Goal: Task Accomplishment & Management: Use online tool/utility

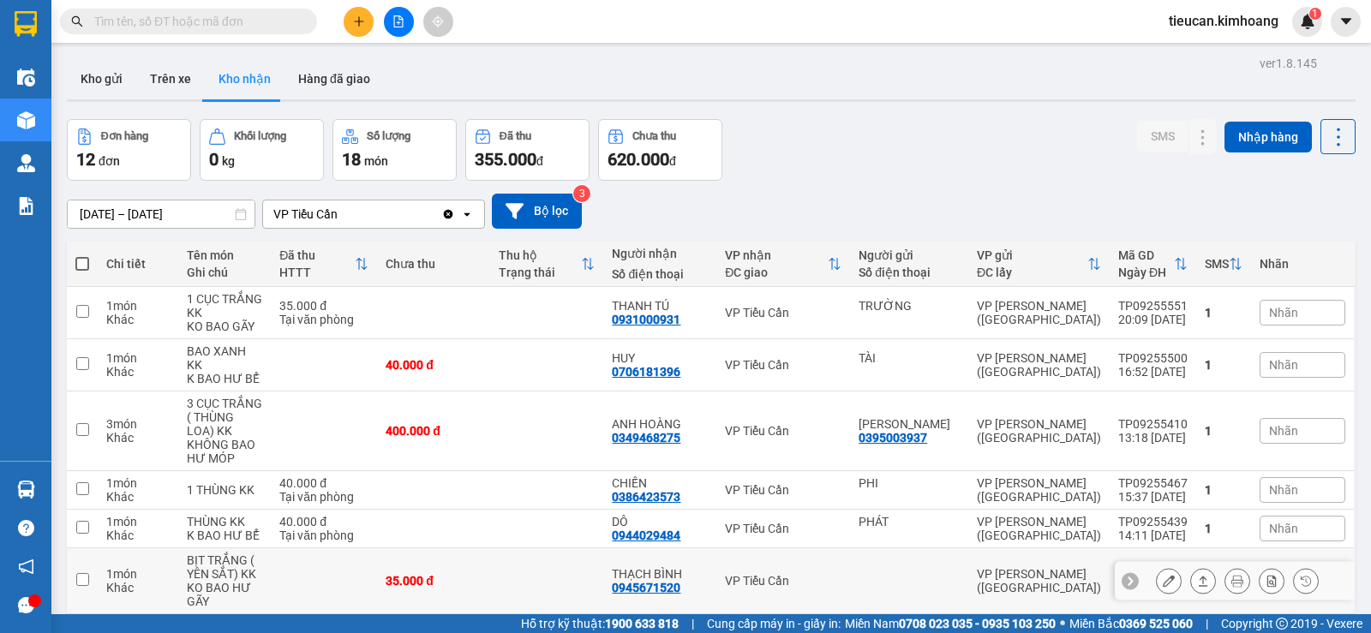
scroll to position [343, 0]
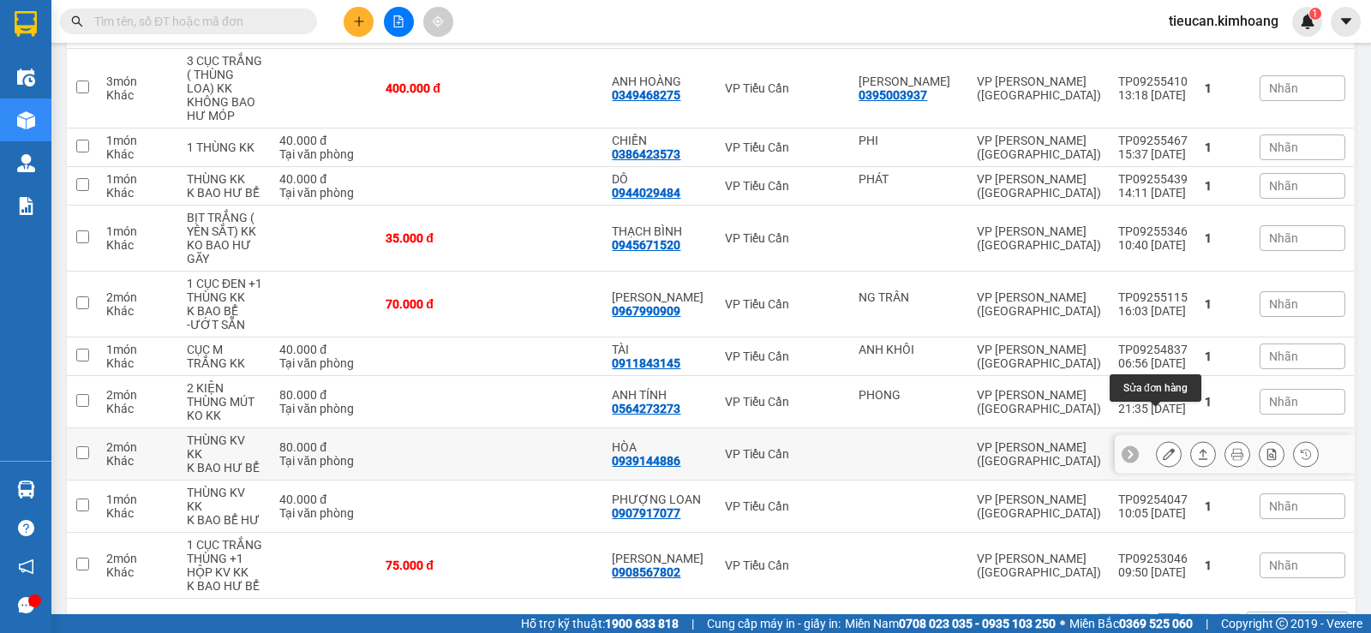
click at [1163, 448] on icon at bounding box center [1169, 454] width 12 height 12
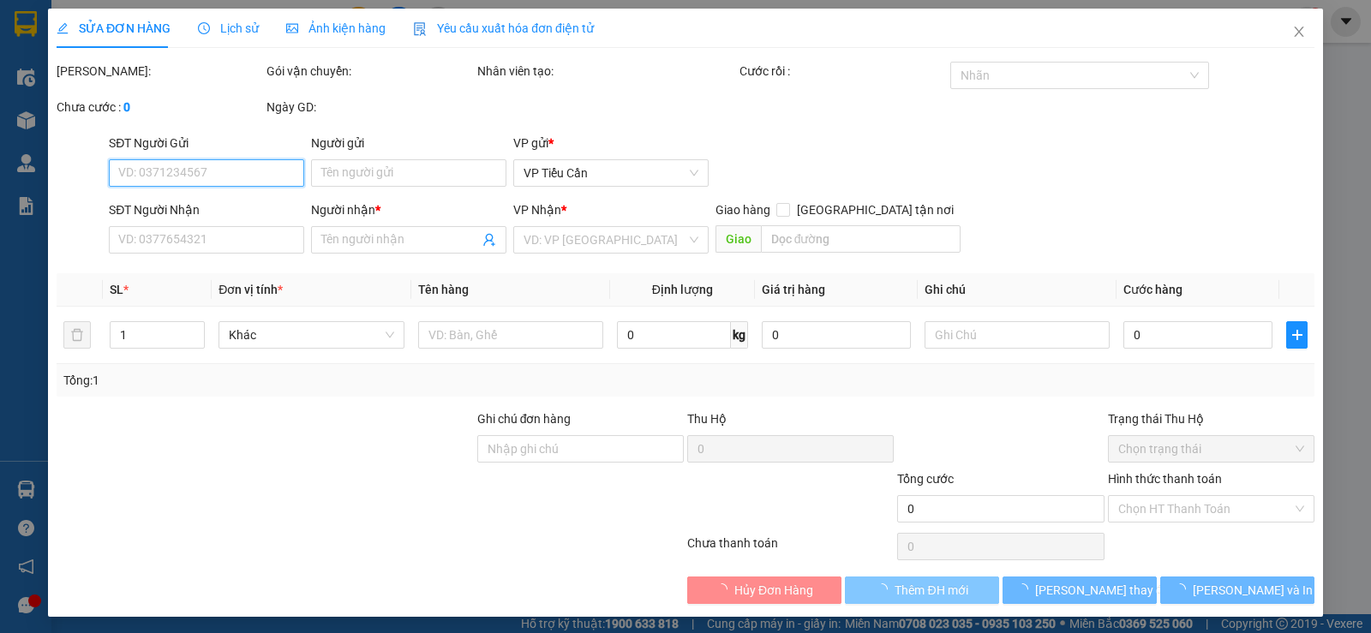
type input "0939144886"
type input "HÒA"
type input "80.000"
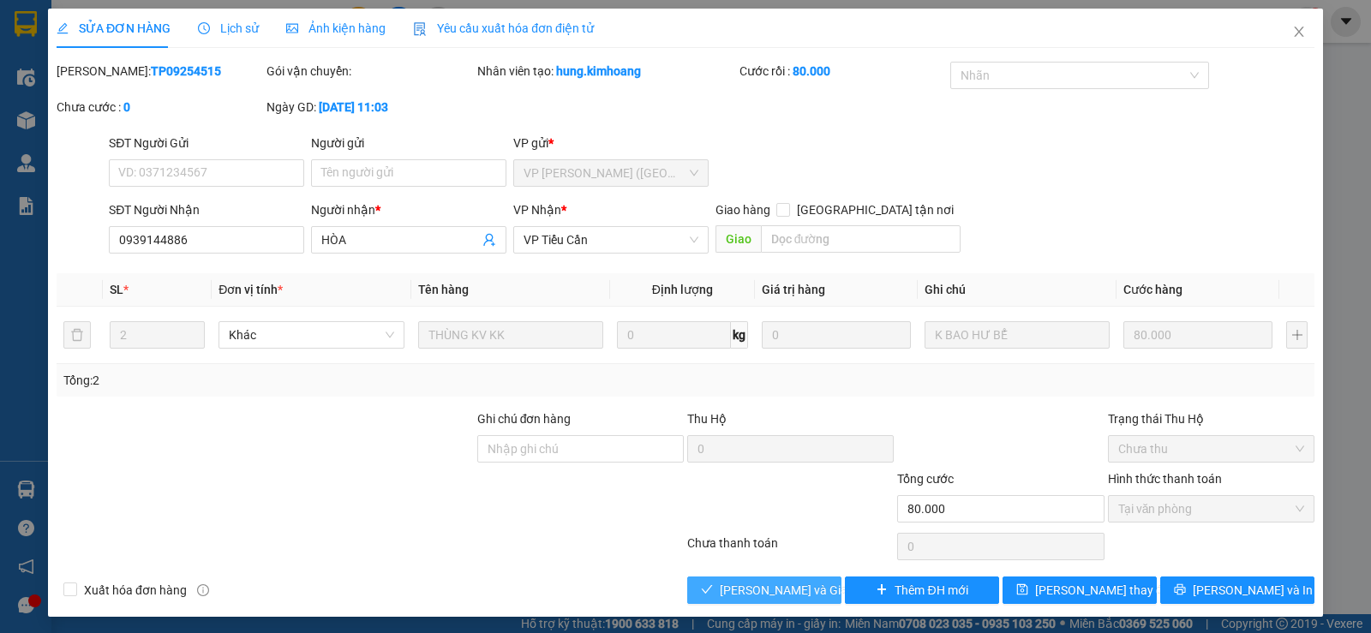
click at [779, 585] on span "[PERSON_NAME] và Giao hàng" at bounding box center [802, 590] width 165 height 19
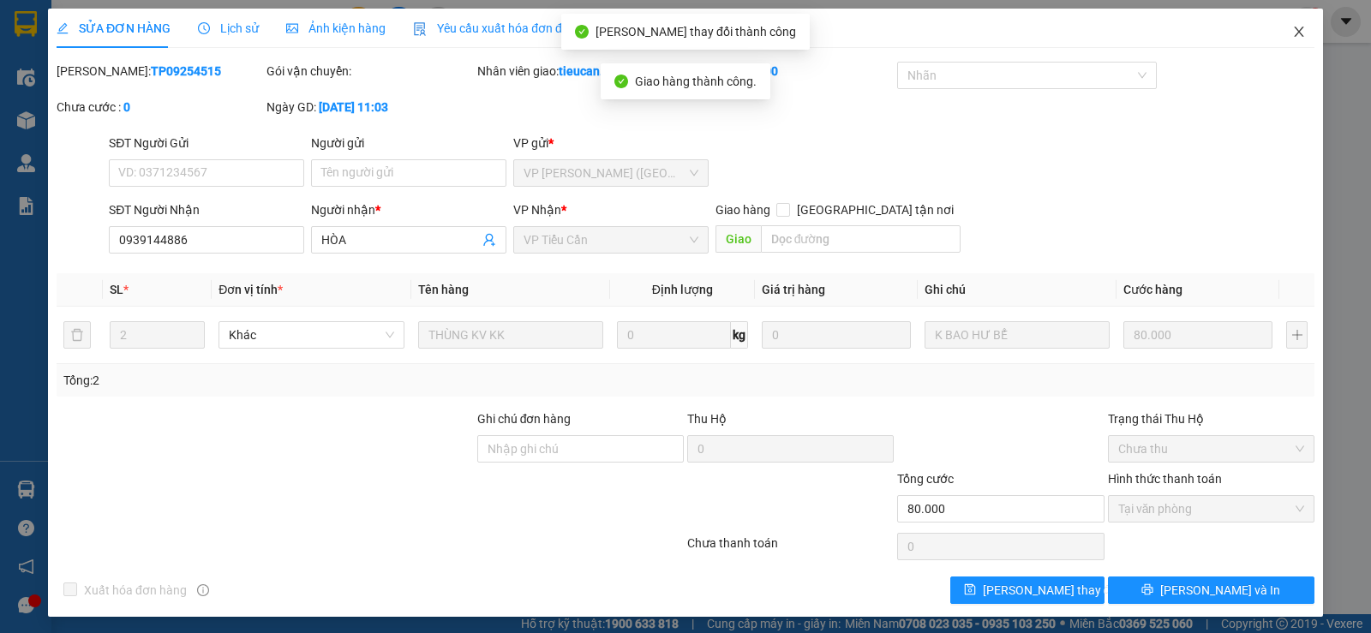
click at [1292, 28] on icon "close" at bounding box center [1299, 32] width 14 height 14
click at [1281, 28] on span "tieucan.kimhoang" at bounding box center [1223, 20] width 137 height 21
